Goal: Ask a question

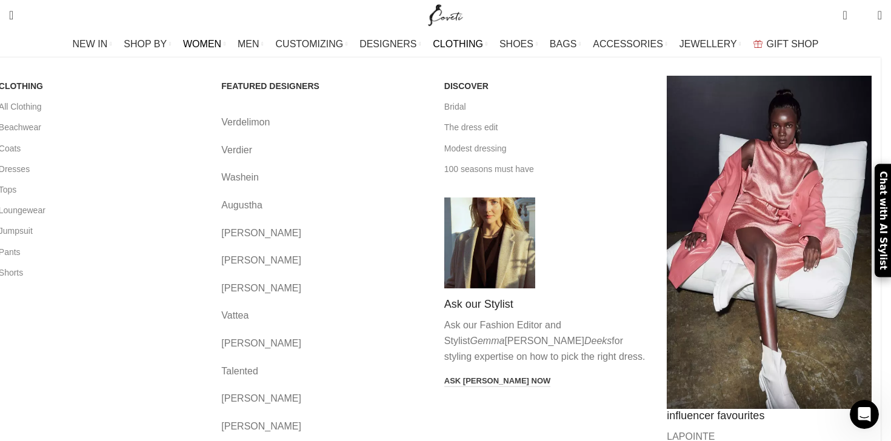
scroll to position [65, 0]
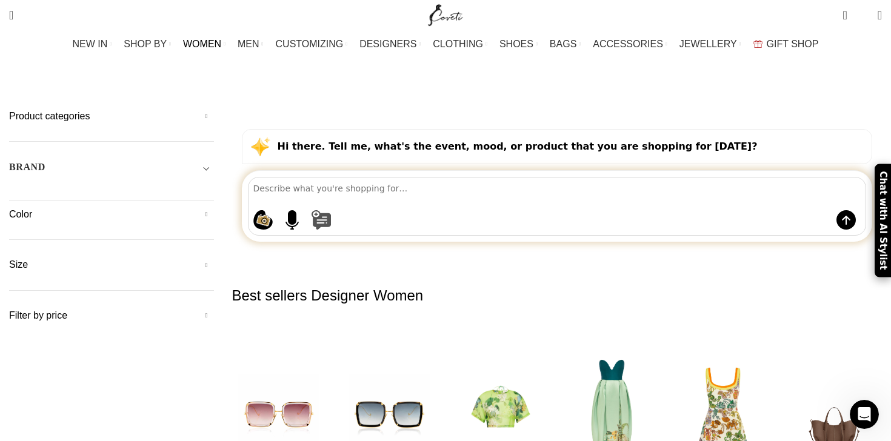
click at [531, 210] on button at bounding box center [570, 219] width 516 height 19
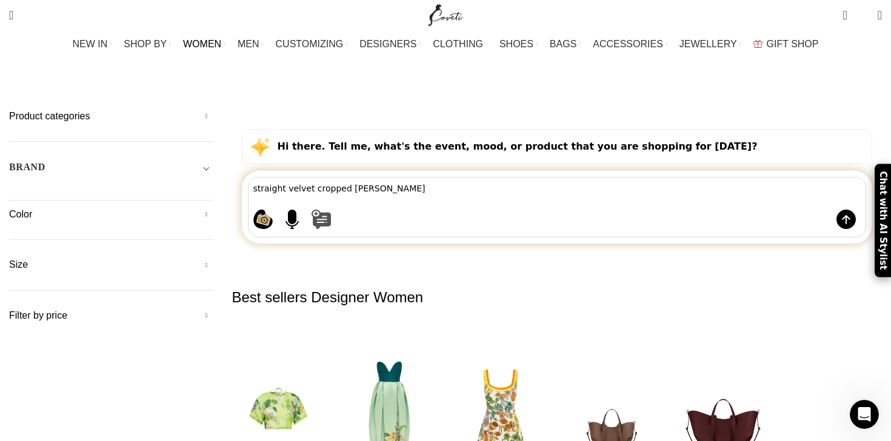
type textarea "straight velvet cropped jeans"
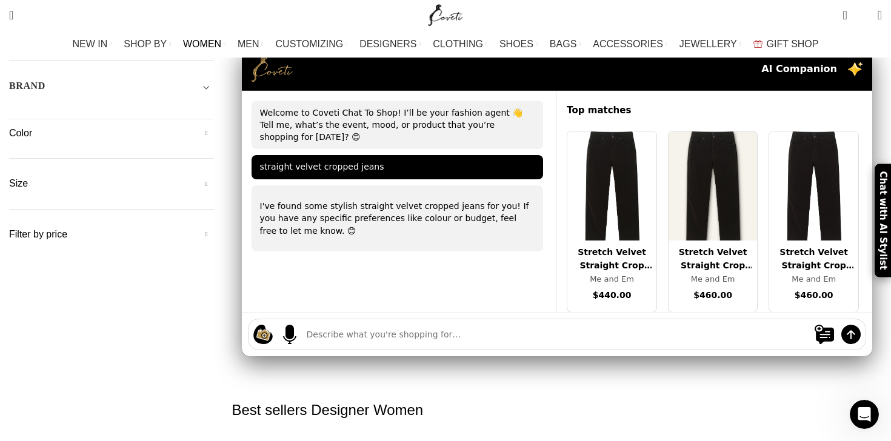
scroll to position [0, 0]
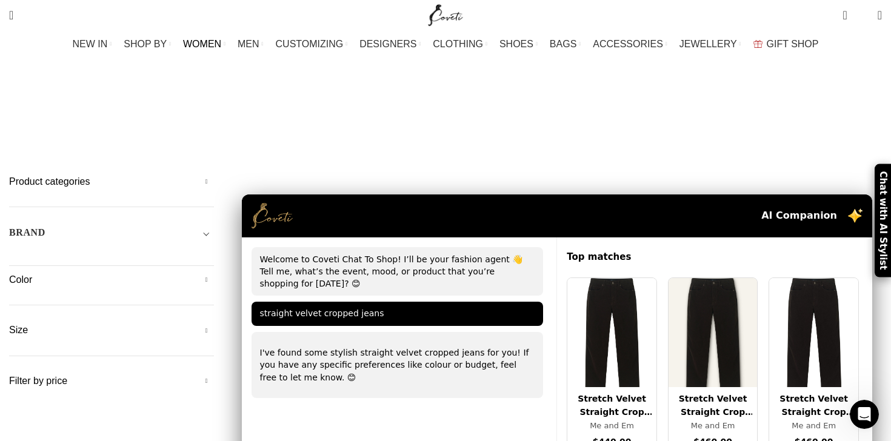
type textarea "y"
type textarea "chocolate brown"
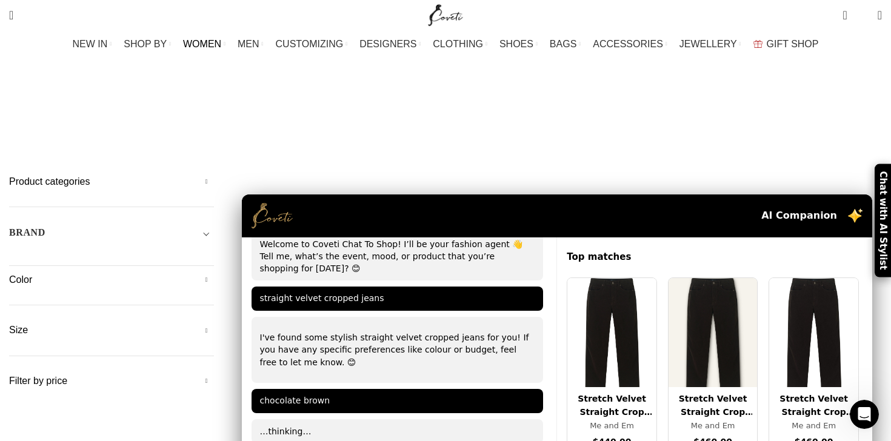
scroll to position [28, 0]
click at [596, 278] on img at bounding box center [611, 332] width 89 height 109
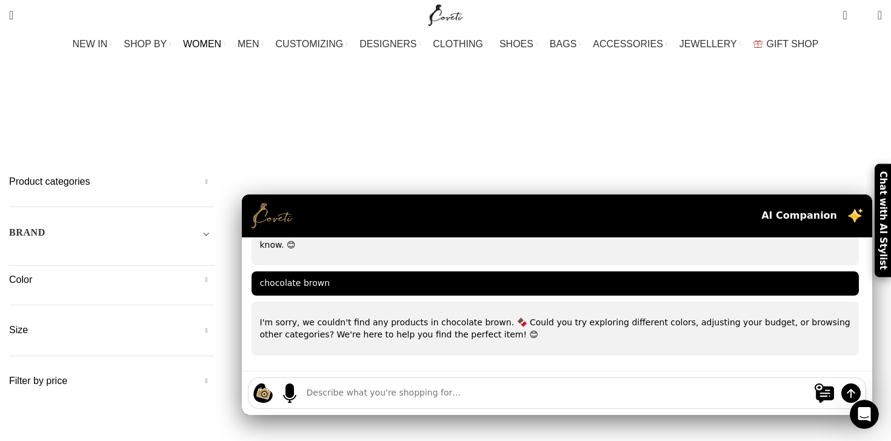
scroll to position [108, 0]
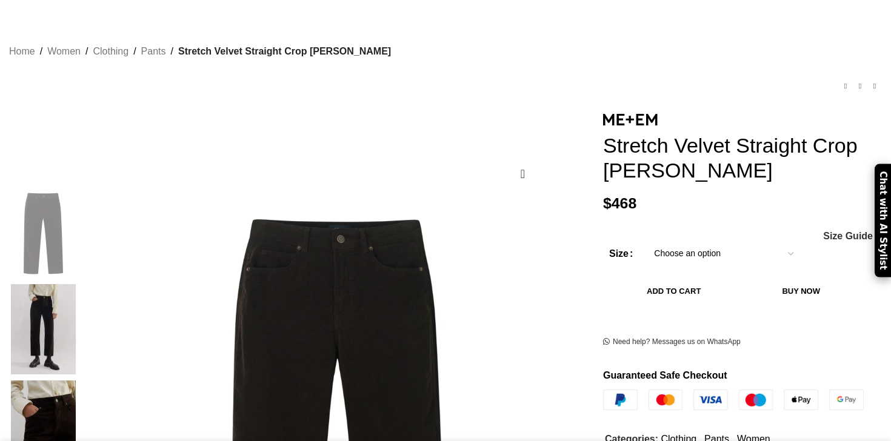
scroll to position [61, 0]
